Goal: Transaction & Acquisition: Purchase product/service

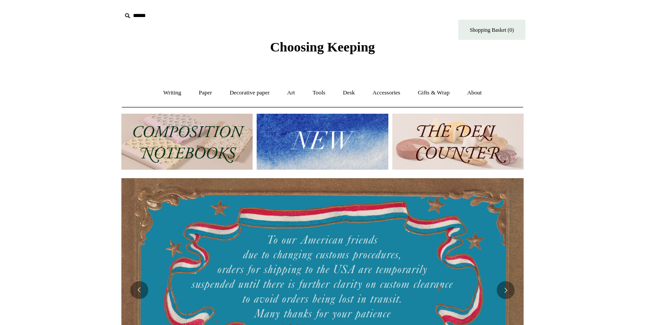
click at [151, 15] on input "text" at bounding box center [176, 16] width 110 height 17
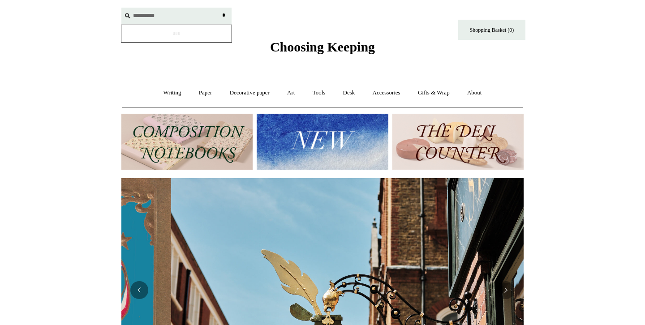
scroll to position [0, 402]
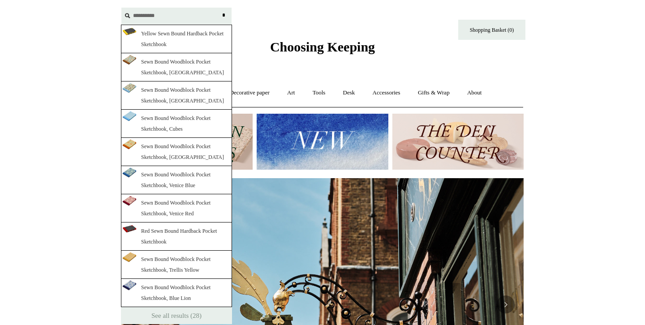
type input "**********"
click at [150, 38] on link "Yellow Sewn Bound Hardback Pocket Sketchbook" at bounding box center [176, 39] width 111 height 29
